Goal: Check status: Check status

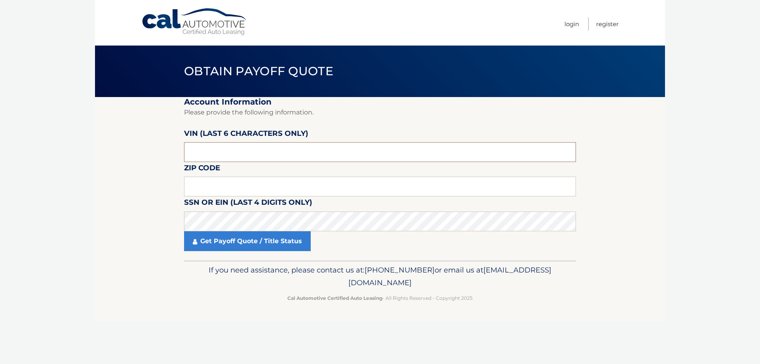
click at [222, 154] on input "text" at bounding box center [380, 152] width 392 height 20
type input "232287"
type input "16428"
click at [271, 243] on link "Get Payoff Quote / Title Status" at bounding box center [247, 241] width 127 height 20
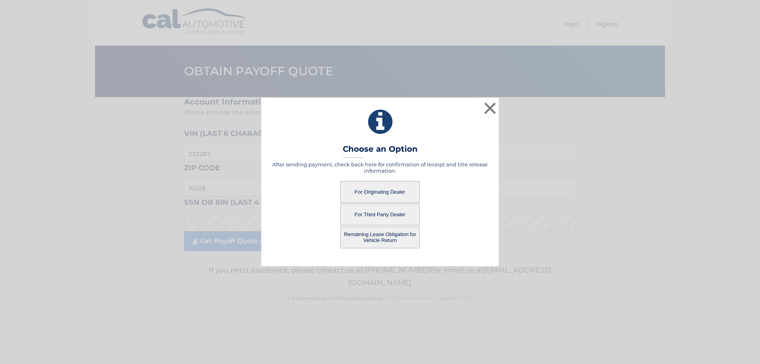
click at [366, 189] on button "For Originating Dealer" at bounding box center [379, 192] width 79 height 22
click at [387, 190] on button "For Originating Dealer" at bounding box center [379, 192] width 79 height 22
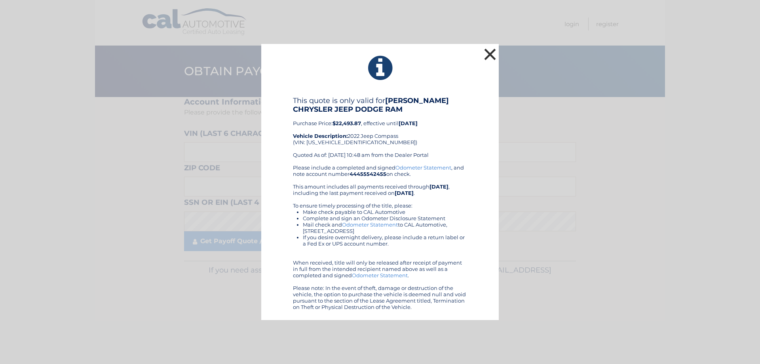
click at [490, 48] on button "×" at bounding box center [490, 54] width 16 height 16
